Goal: Information Seeking & Learning: Learn about a topic

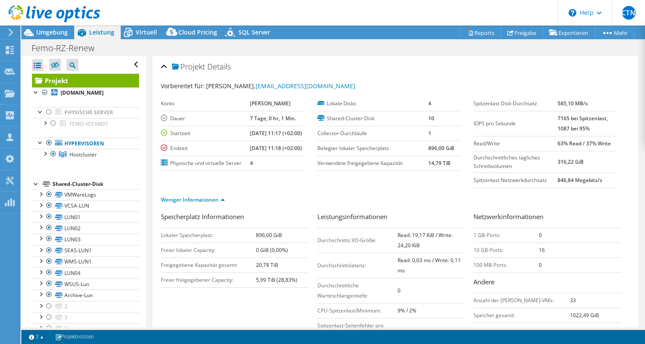
select select "USD"
click at [9, 55] on div at bounding box center [10, 51] width 10 height 9
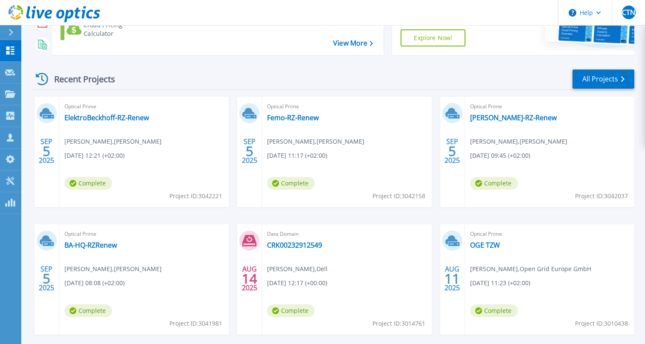
scroll to position [123, 0]
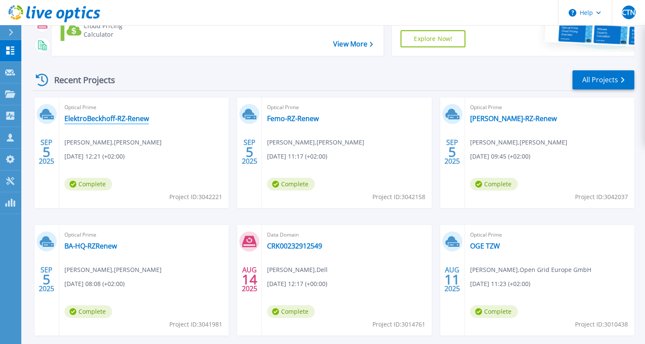
click at [122, 116] on link "ElektroBeckhoff-RZ-Renew" at bounding box center [106, 118] width 84 height 9
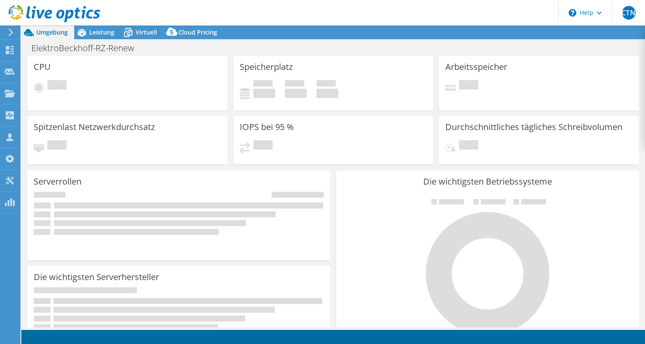
select select "USD"
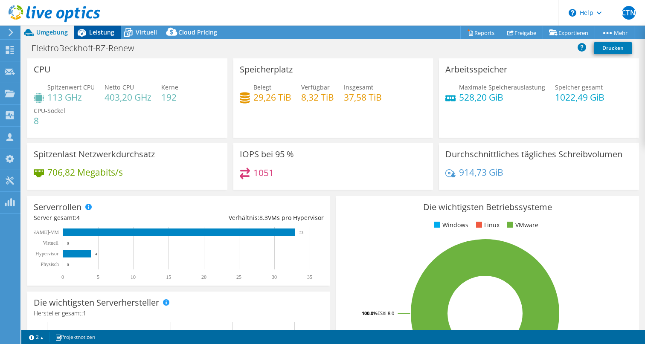
click at [100, 32] on span "Leistung" at bounding box center [101, 32] width 25 height 8
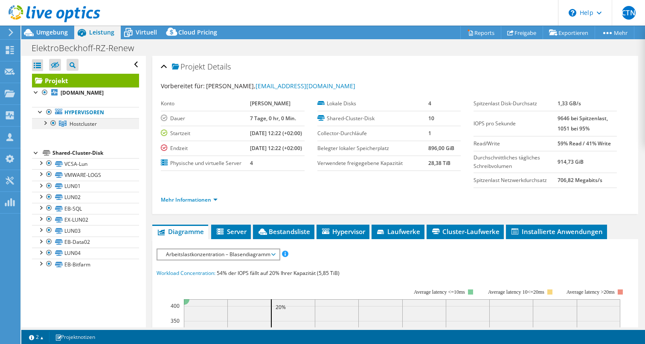
click at [45, 127] on div at bounding box center [45, 122] width 9 height 9
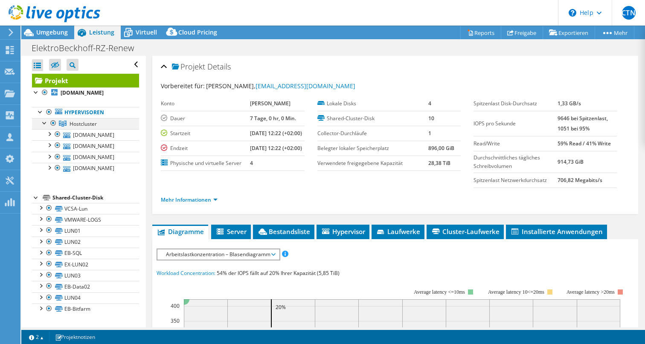
click at [45, 127] on div at bounding box center [45, 122] width 9 height 9
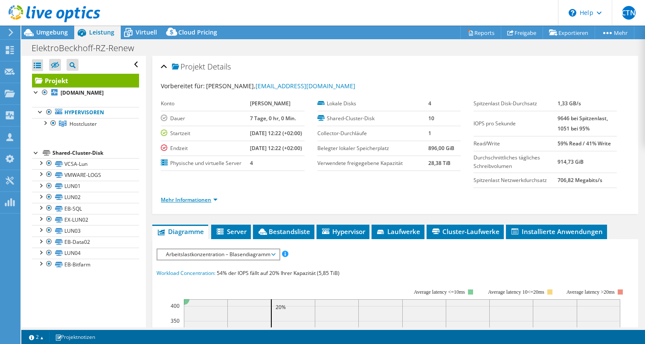
click at [208, 204] on link "Mehr Informationen" at bounding box center [189, 199] width 57 height 7
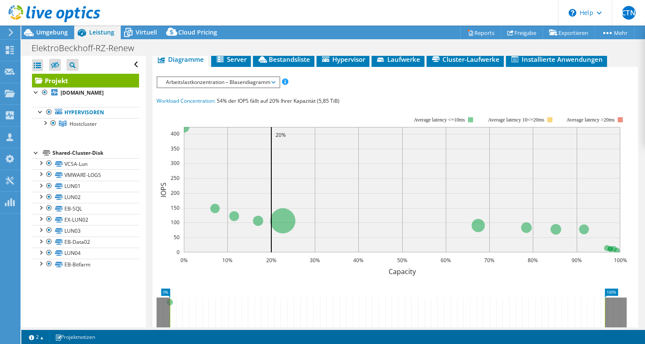
scroll to position [348, 0]
click at [271, 87] on span "Arbeitslastkonzentration – Blasendiagramm" at bounding box center [218, 82] width 113 height 10
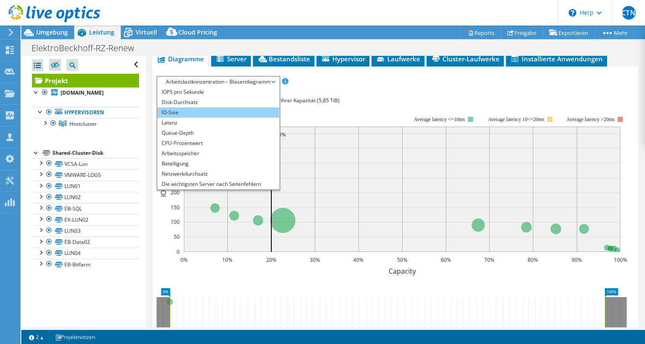
click at [240, 118] on li "IO-Size" at bounding box center [218, 113] width 122 height 10
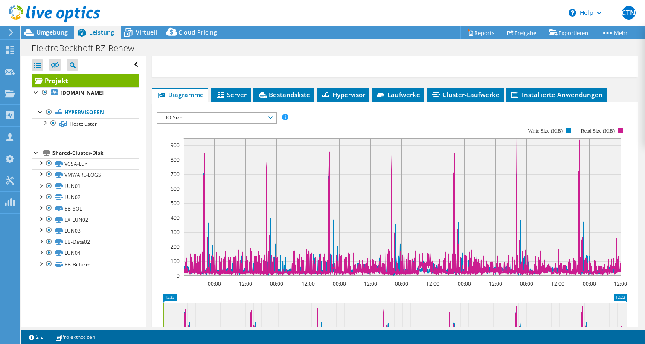
scroll to position [303, 0]
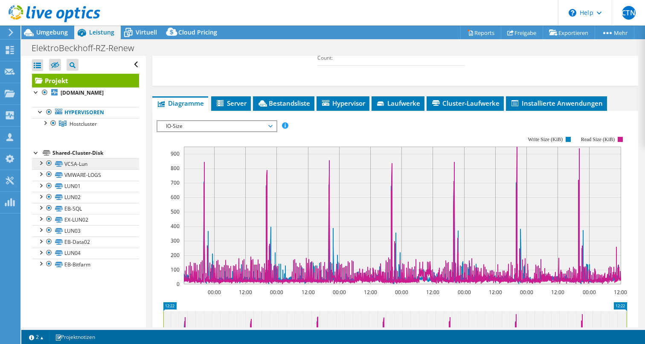
click at [93, 169] on link "VCSA-Lun" at bounding box center [85, 163] width 107 height 11
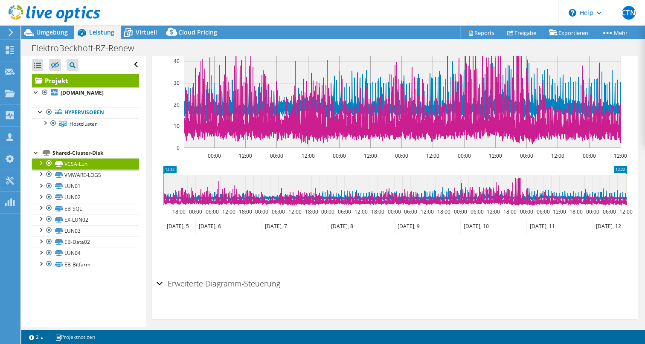
scroll to position [255, 0]
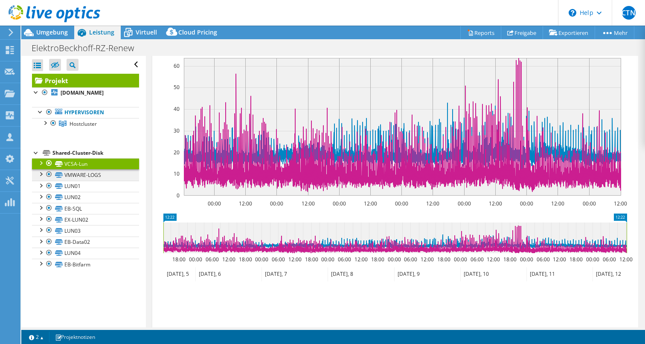
click at [92, 180] on link "VMWARE-LOGS" at bounding box center [85, 174] width 107 height 11
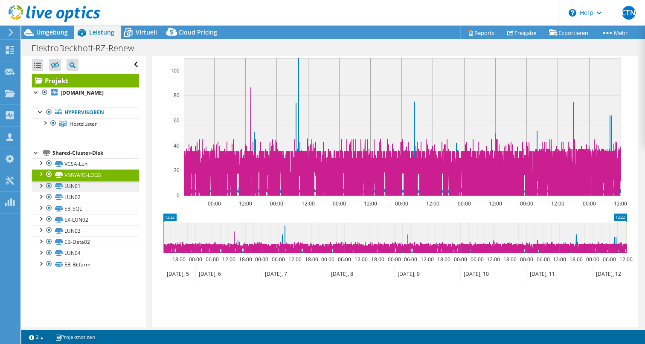
click at [85, 192] on link "LUN01" at bounding box center [85, 186] width 107 height 11
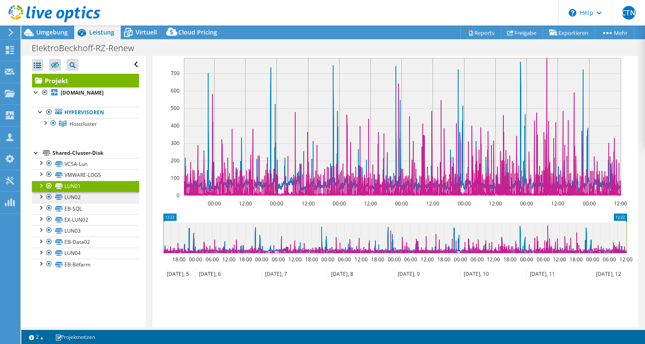
click at [90, 203] on link "LUN02" at bounding box center [85, 197] width 107 height 11
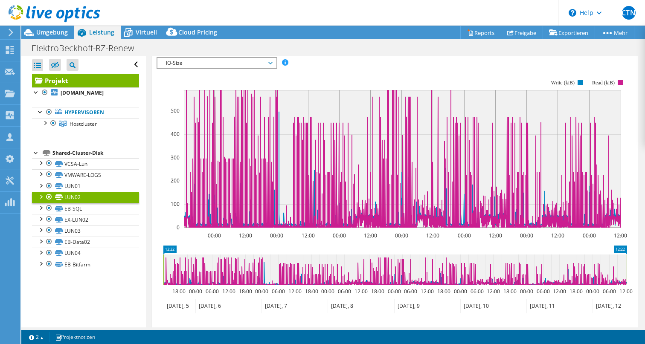
scroll to position [203, 0]
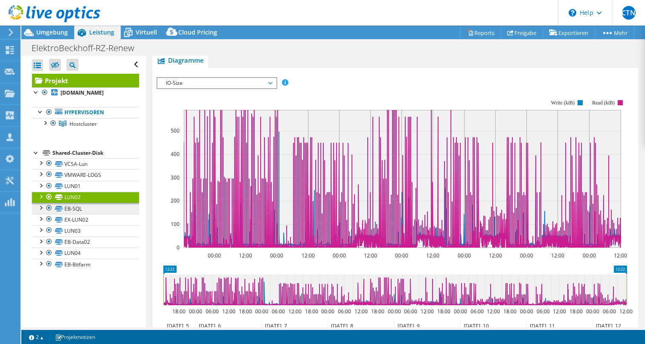
click at [93, 214] on link "EB-SQL" at bounding box center [85, 208] width 107 height 11
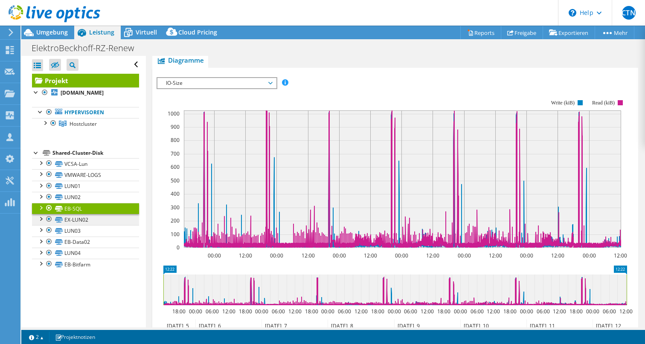
click at [92, 225] on link "EX-LUN02" at bounding box center [85, 219] width 107 height 11
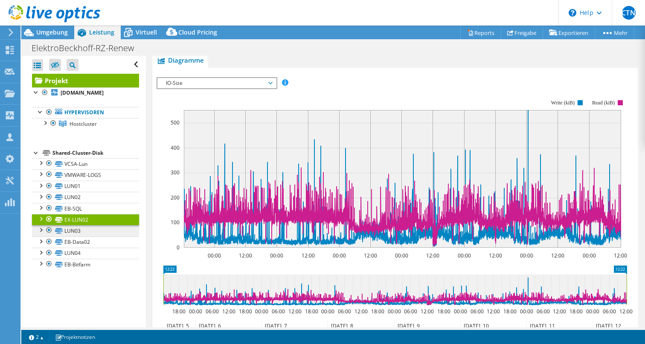
click at [93, 236] on link "LUN03" at bounding box center [85, 230] width 107 height 11
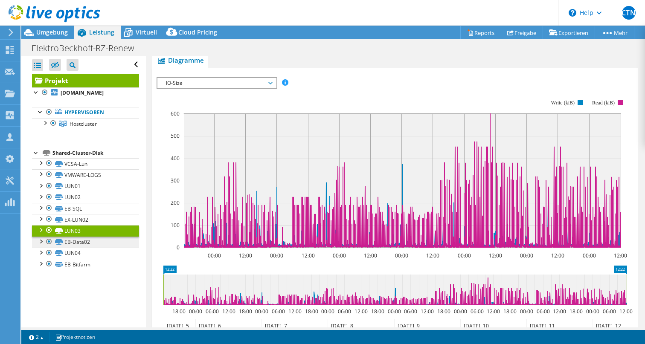
click at [111, 248] on link "EB-Data02" at bounding box center [85, 242] width 107 height 11
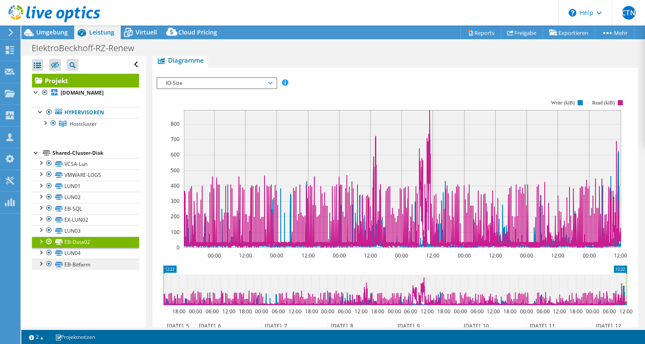
click at [78, 270] on link "EB-Bitfarm" at bounding box center [85, 264] width 107 height 11
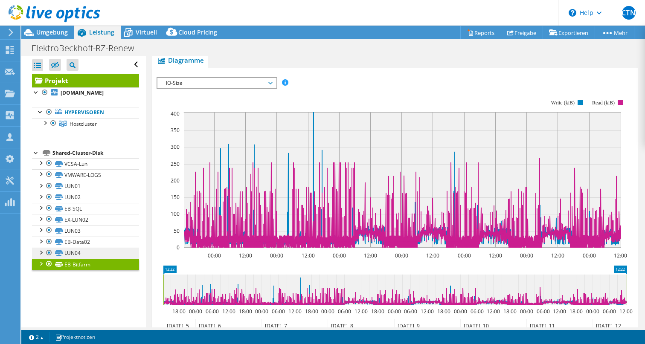
click at [82, 259] on link "LUN04" at bounding box center [85, 253] width 107 height 11
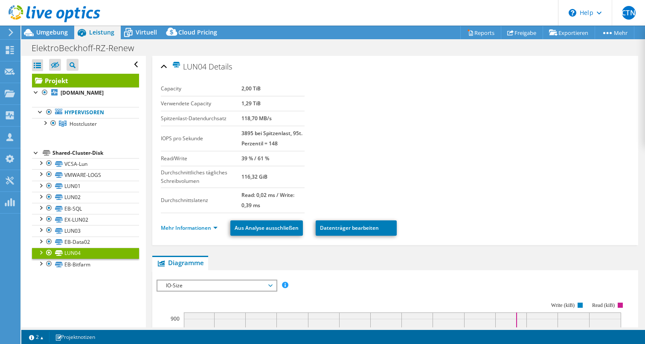
scroll to position [0, 0]
click at [58, 158] on div "Shared-Cluster-Disk" at bounding box center [95, 153] width 87 height 10
click at [92, 118] on link "Hypervisoren" at bounding box center [85, 112] width 107 height 11
click at [65, 158] on div "Shared-Cluster-Disk" at bounding box center [95, 153] width 87 height 10
click at [88, 259] on link "LUN04" at bounding box center [85, 253] width 107 height 11
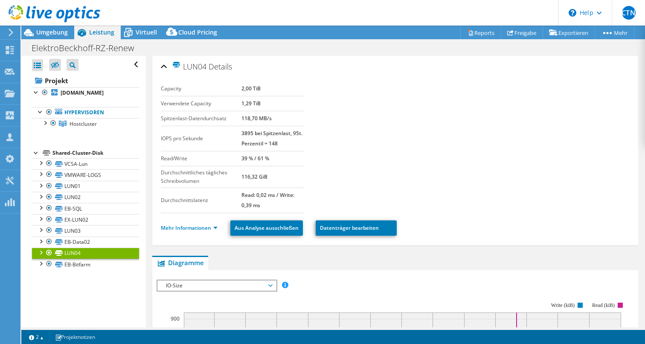
click at [36, 157] on div at bounding box center [36, 152] width 9 height 9
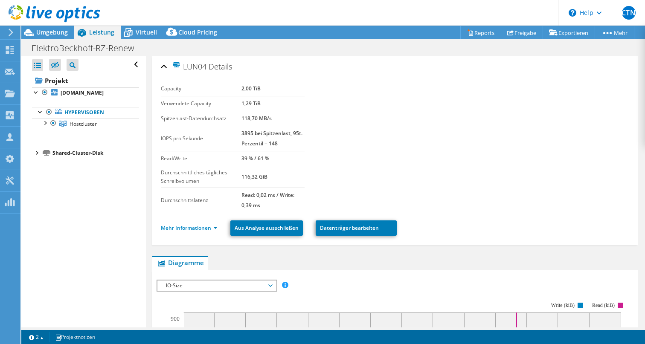
click at [62, 158] on div "Shared-Cluster-Disk" at bounding box center [95, 153] width 87 height 10
click at [35, 157] on div at bounding box center [36, 152] width 9 height 9
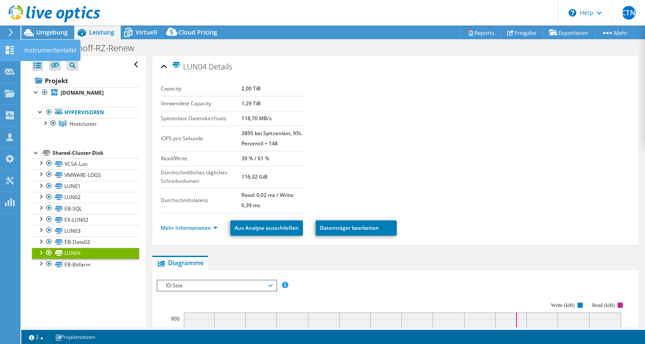
click at [7, 47] on use at bounding box center [10, 50] width 8 height 8
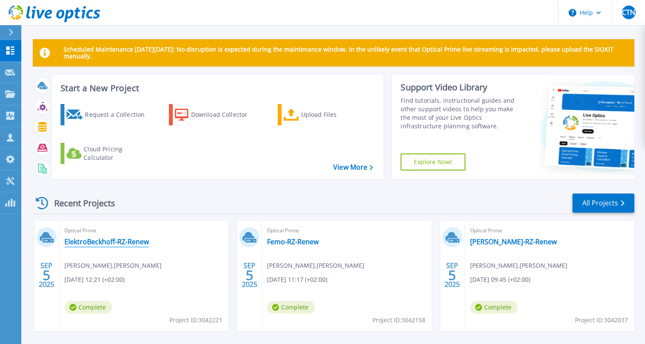
click at [129, 244] on link "ElektroBeckhoff-RZ-Renew" at bounding box center [106, 242] width 84 height 9
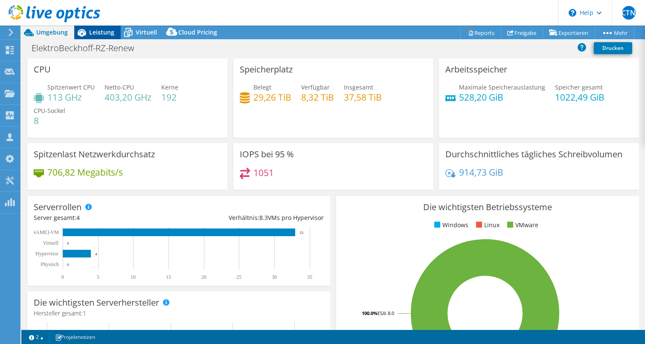
click at [100, 35] on span "Leistung" at bounding box center [101, 32] width 25 height 8
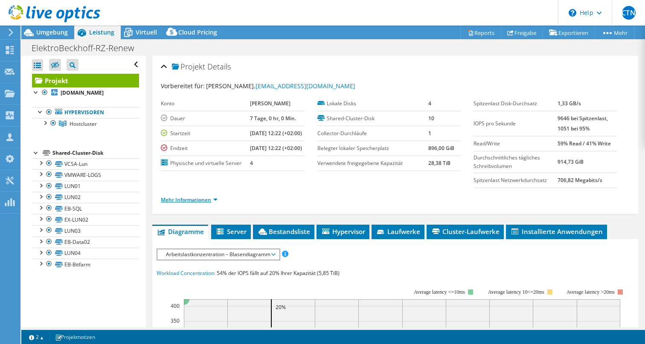
click at [197, 204] on link "Mehr Informationen" at bounding box center [189, 199] width 57 height 7
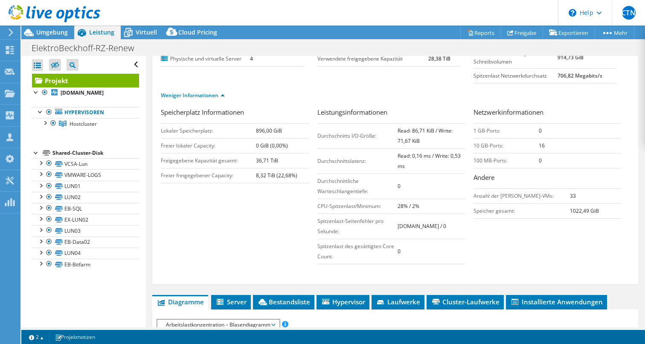
scroll to position [106, 0]
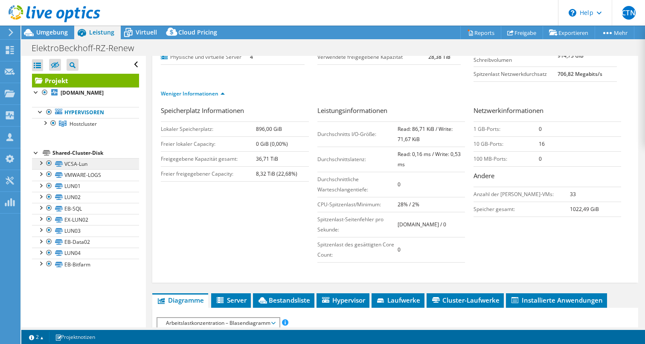
click at [76, 169] on link "VCSA-Lun" at bounding box center [85, 163] width 107 height 11
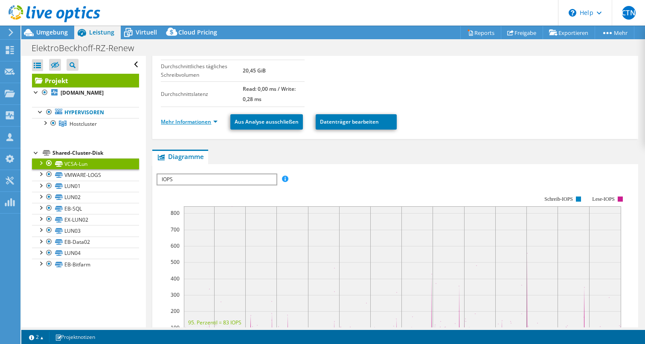
click at [207, 121] on link "Mehr Informationen" at bounding box center [189, 121] width 57 height 7
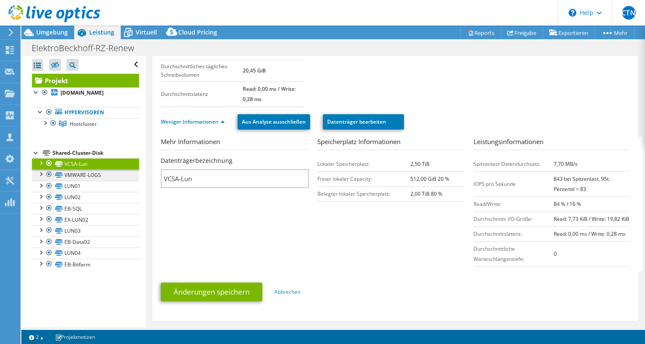
click at [83, 180] on link "VMWARE-LOGS" at bounding box center [85, 174] width 107 height 11
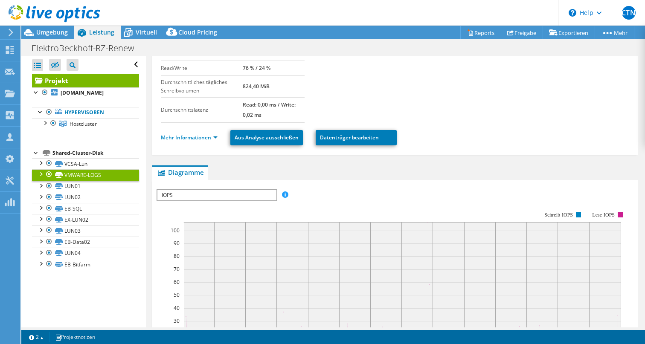
scroll to position [80, 0]
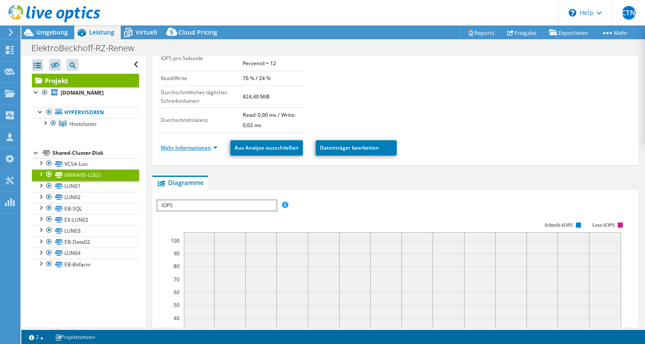
click at [202, 148] on link "Mehr Informationen" at bounding box center [189, 147] width 57 height 7
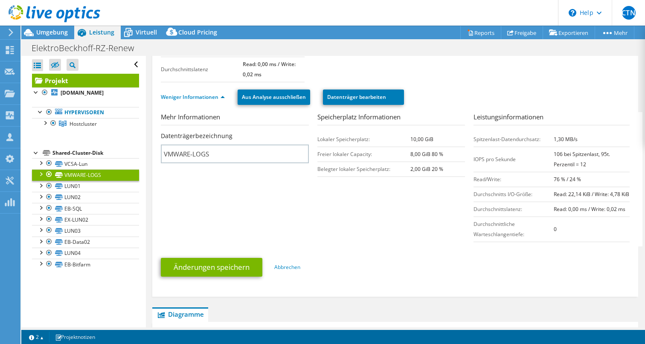
scroll to position [132, 0]
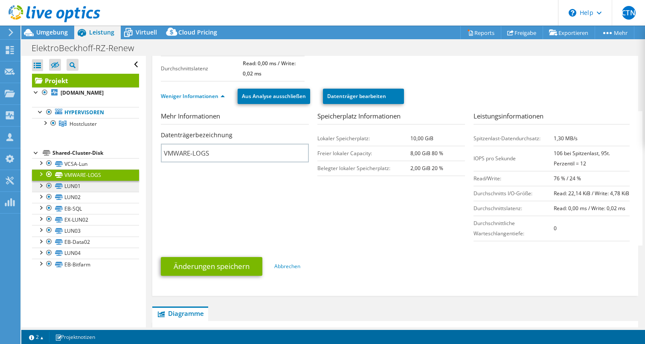
click at [73, 192] on link "LUN01" at bounding box center [85, 186] width 107 height 11
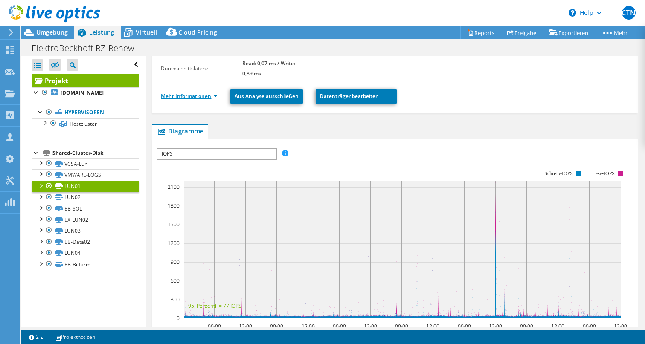
click at [198, 96] on link "Mehr Informationen" at bounding box center [189, 96] width 57 height 7
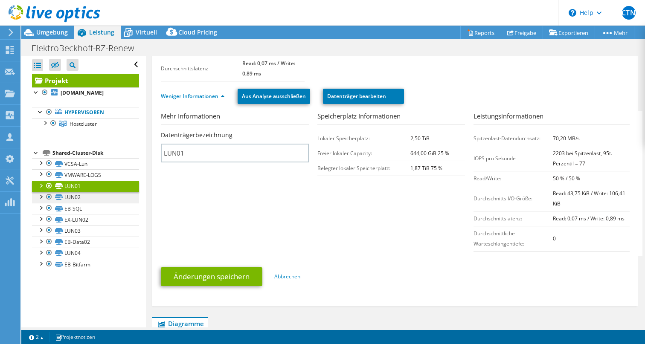
click at [76, 203] on link "LUN02" at bounding box center [85, 197] width 107 height 11
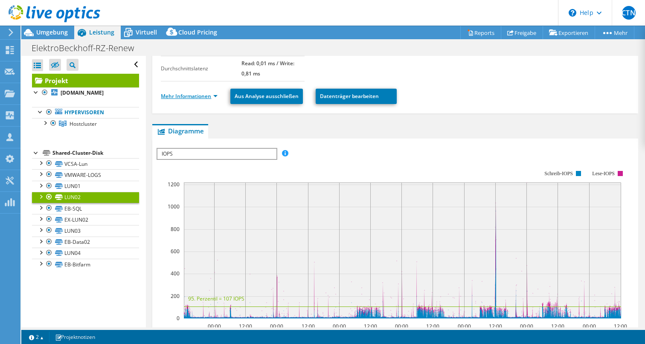
click at [201, 96] on link "Mehr Informationen" at bounding box center [189, 96] width 57 height 7
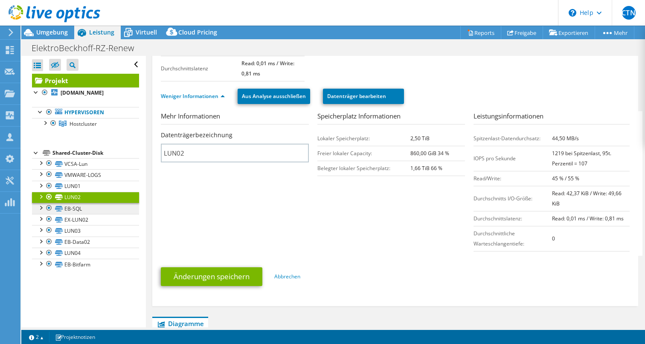
click at [82, 214] on link "EB-SQL" at bounding box center [85, 208] width 107 height 11
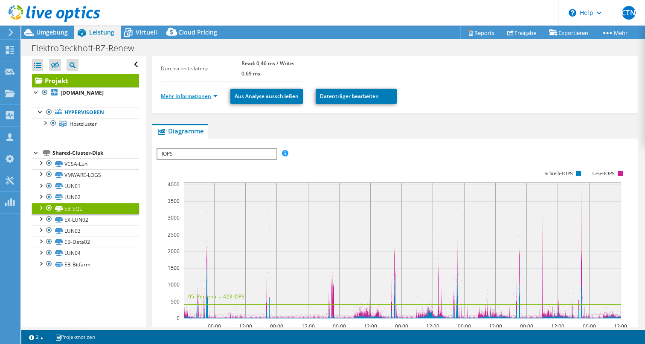
click at [207, 96] on link "Mehr Informationen" at bounding box center [189, 96] width 57 height 7
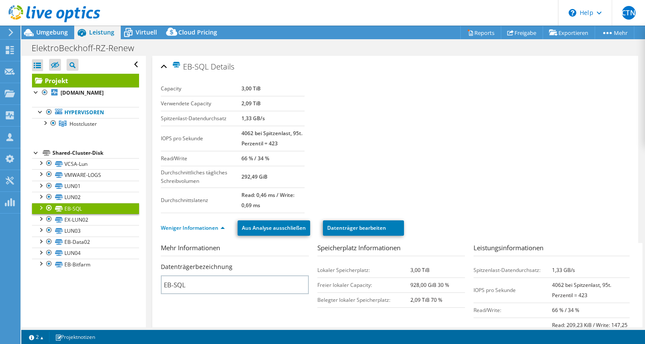
scroll to position [0, 0]
